Goal: Transaction & Acquisition: Purchase product/service

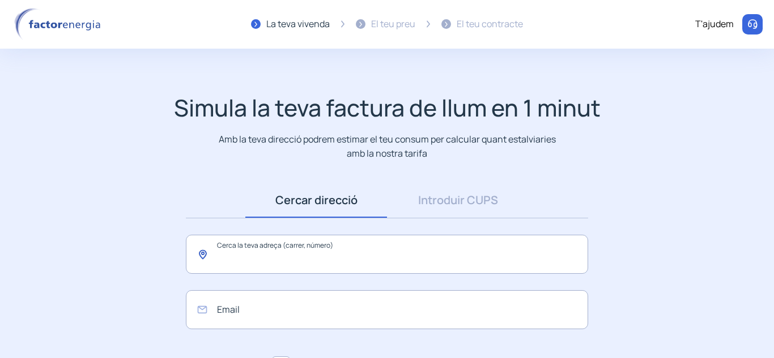
click at [416, 254] on input "text" at bounding box center [387, 254] width 402 height 39
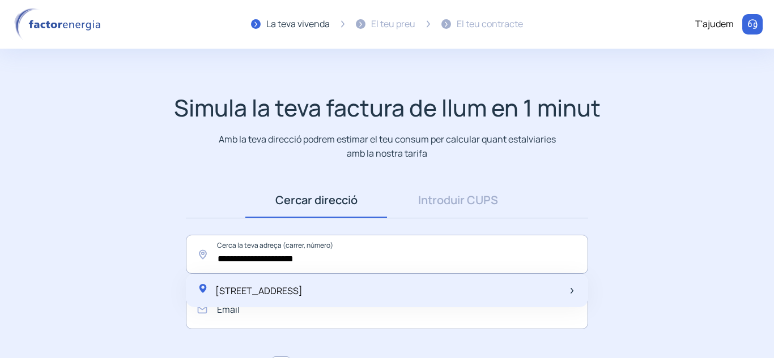
click at [247, 296] on span "[STREET_ADDRESS]" at bounding box center [258, 291] width 87 height 12
type input "**********"
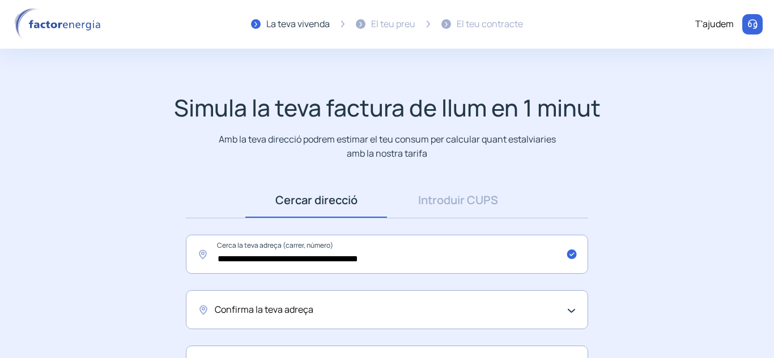
click at [262, 311] on span "Confirma la teva adreça" at bounding box center [264, 310] width 99 height 15
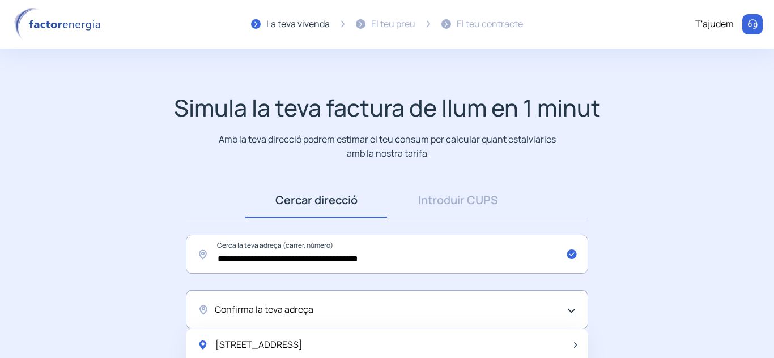
click at [259, 300] on div "Confirma la teva adreça" at bounding box center [387, 310] width 402 height 39
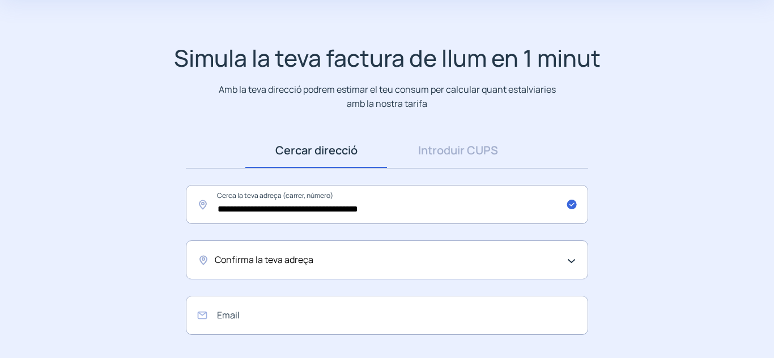
scroll to position [170, 0]
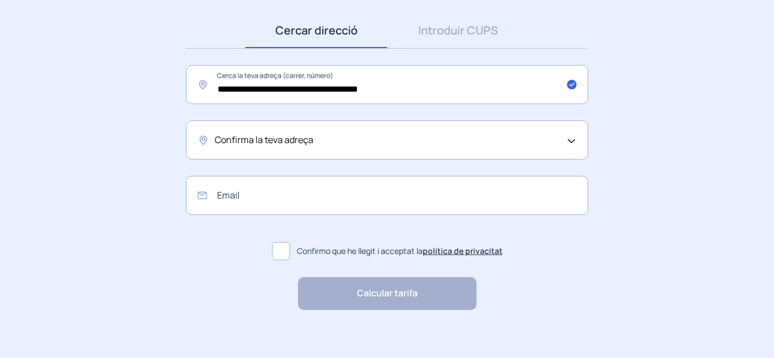
click at [228, 145] on span "Confirma la teva adreça" at bounding box center [264, 140] width 99 height 15
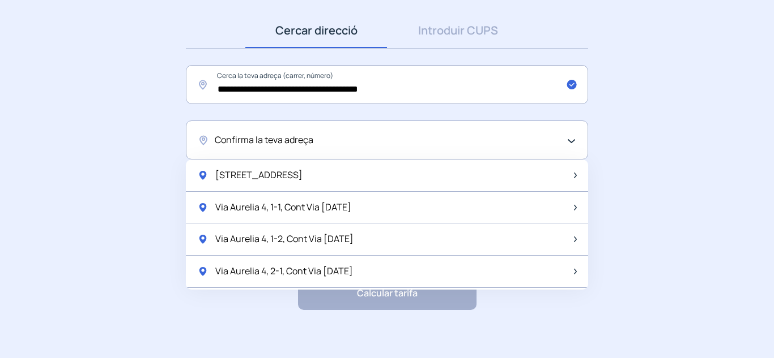
click at [228, 144] on span "Confirma la teva adreça" at bounding box center [264, 140] width 99 height 15
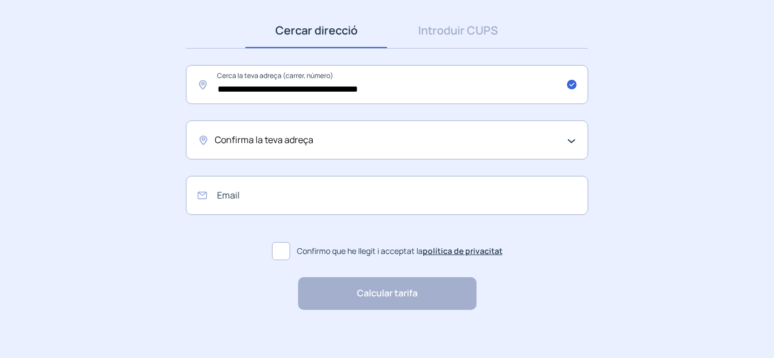
click at [567, 142] on div "Confirma la teva adreça" at bounding box center [387, 140] width 402 height 39
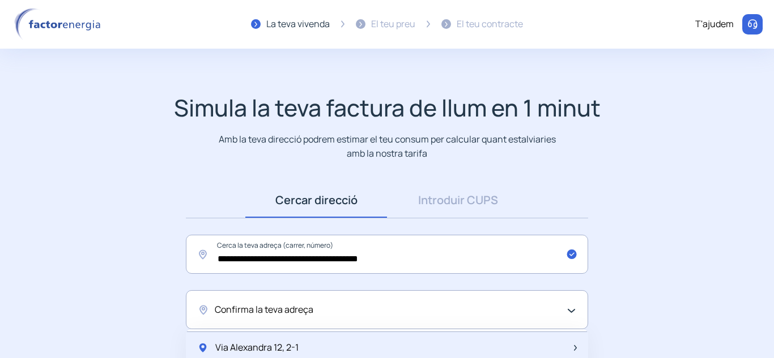
scroll to position [178, 0]
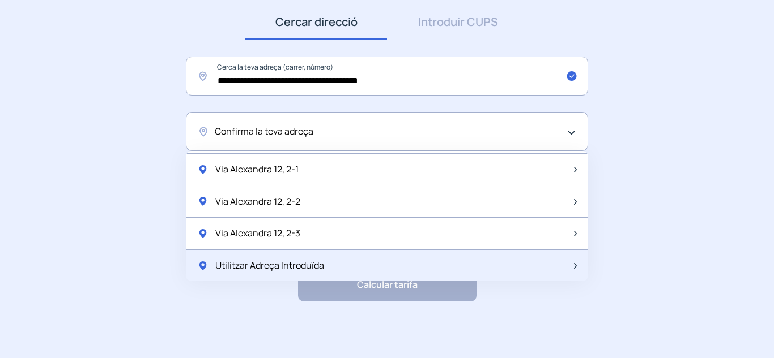
click at [284, 266] on span "Utilitzar Adreça Introduïda" at bounding box center [269, 266] width 109 height 15
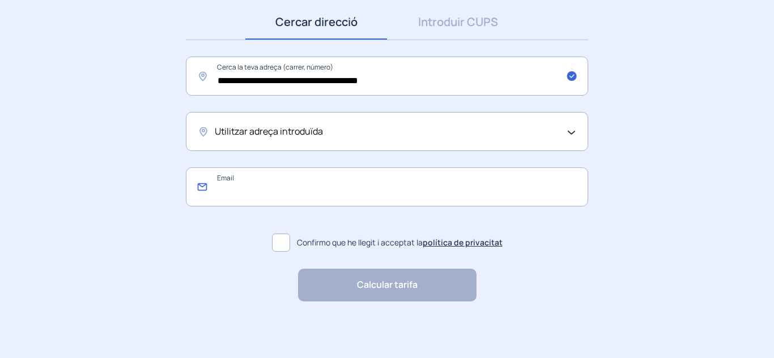
click at [221, 182] on input "email" at bounding box center [387, 187] width 402 height 39
type input "**********"
click at [275, 240] on span at bounding box center [281, 243] width 18 height 18
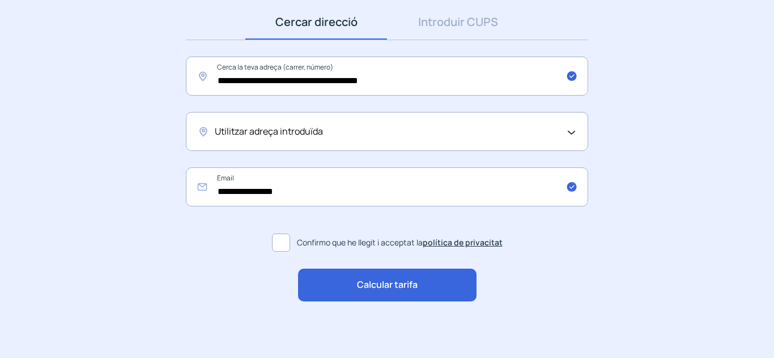
click at [392, 285] on span "Calcular tarifa" at bounding box center [387, 285] width 61 height 15
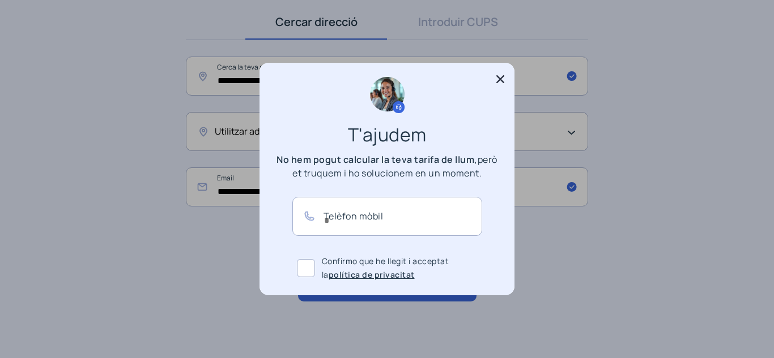
scroll to position [0, 0]
click at [500, 79] on icon at bounding box center [500, 79] width 8 height 8
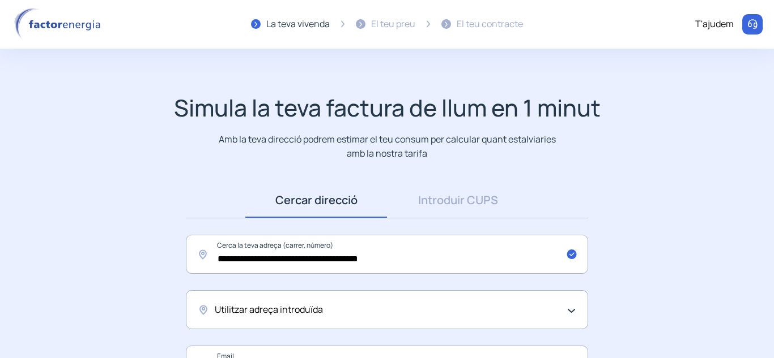
click at [382, 27] on div "El teu preu" at bounding box center [393, 24] width 44 height 15
